Goal: Information Seeking & Learning: Learn about a topic

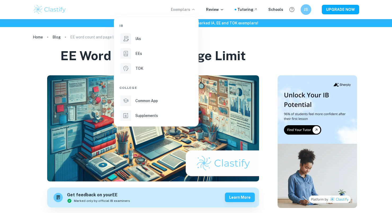
scroll to position [145, 0]
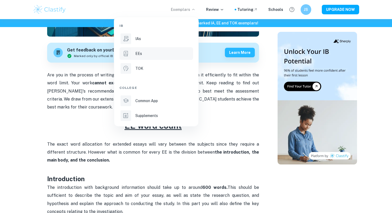
click at [145, 56] on li "EEs" at bounding box center [157, 53] width 74 height 13
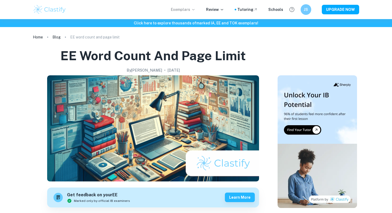
click at [196, 8] on icon at bounding box center [193, 9] width 4 height 4
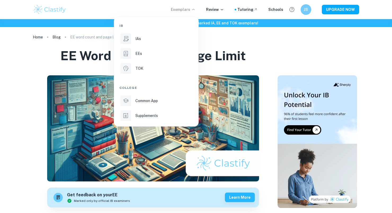
click at [30, 98] on div at bounding box center [196, 106] width 392 height 213
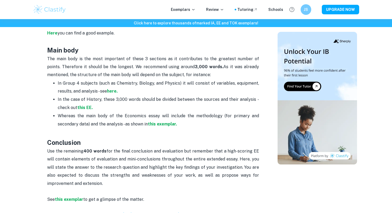
scroll to position [333, 0]
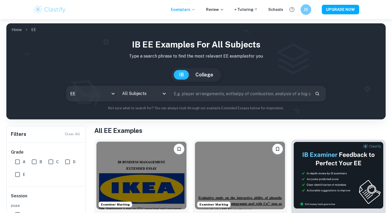
scroll to position [13, 0]
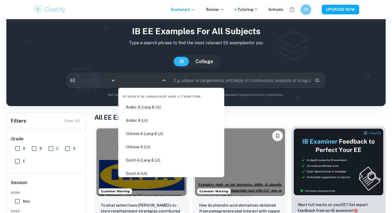
click at [148, 84] on input "All Subjects" at bounding box center [140, 80] width 39 height 10
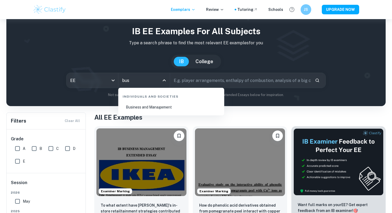
click at [156, 110] on li "Business and Management" at bounding box center [172, 107] width 102 height 12
type input "Business and Management"
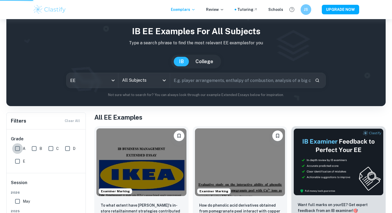
click at [18, 148] on input "A" at bounding box center [17, 148] width 11 height 11
checkbox input "true"
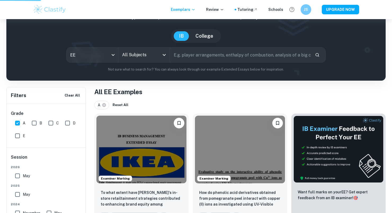
scroll to position [40, 0]
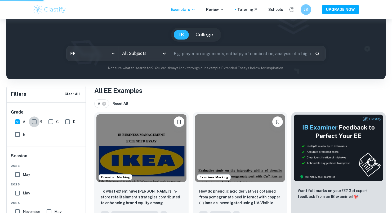
click at [33, 121] on input "B" at bounding box center [34, 121] width 11 height 11
click at [37, 119] on input "B" at bounding box center [34, 121] width 11 height 11
checkbox input "false"
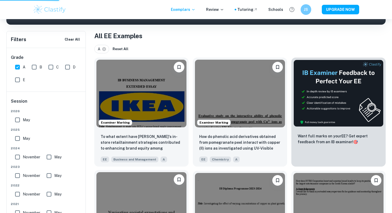
scroll to position [91, 0]
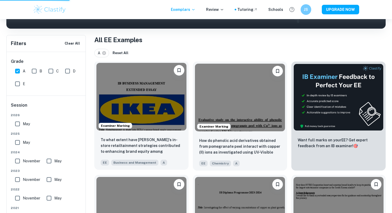
click at [146, 94] on img at bounding box center [142, 97] width 90 height 68
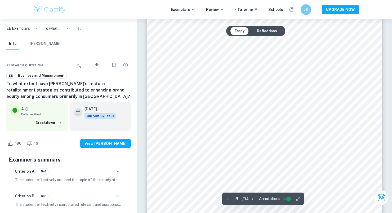
scroll to position [1860, 0]
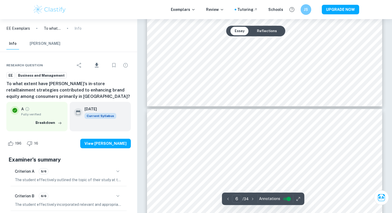
type input "5"
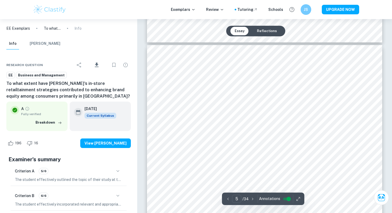
scroll to position [1339, 0]
